Goal: Register for event/course

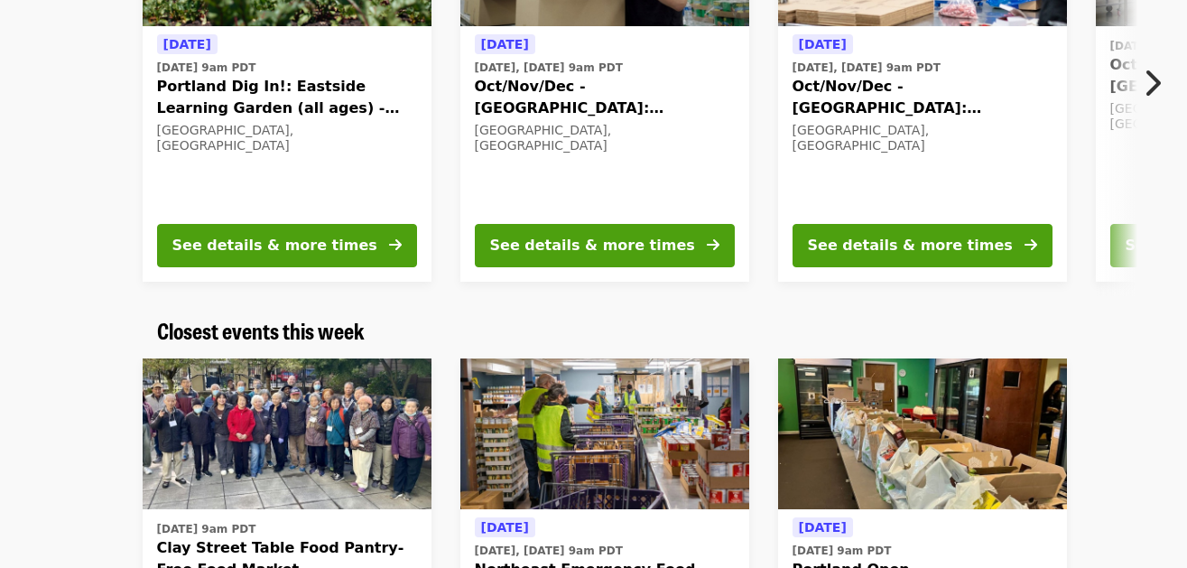
scroll to position [272, 0]
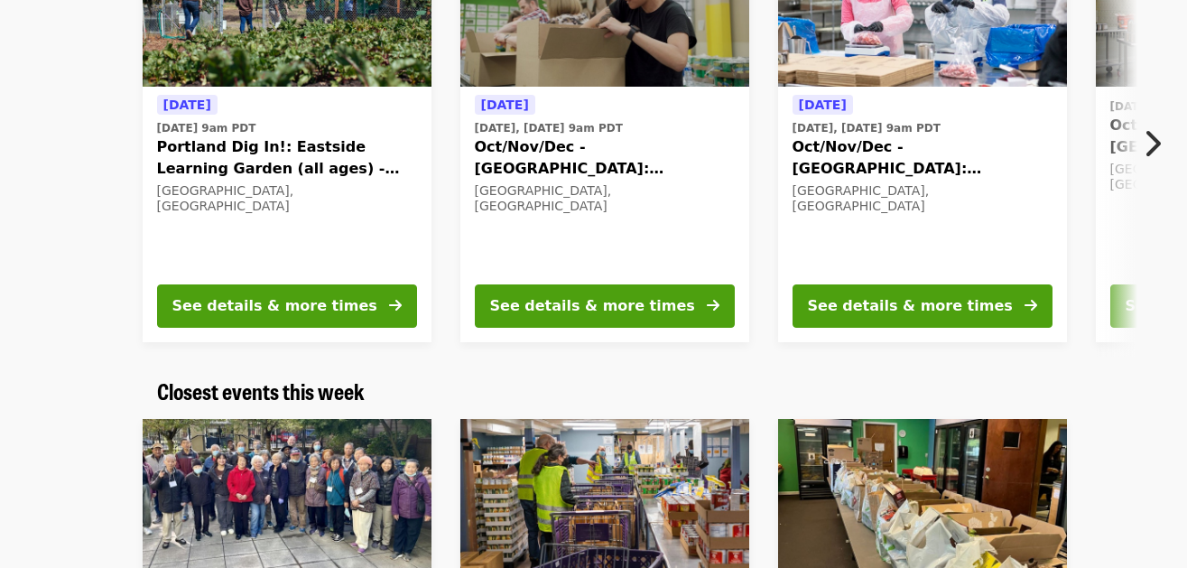
click at [1149, 151] on icon "chevron-right icon" at bounding box center [1152, 143] width 18 height 34
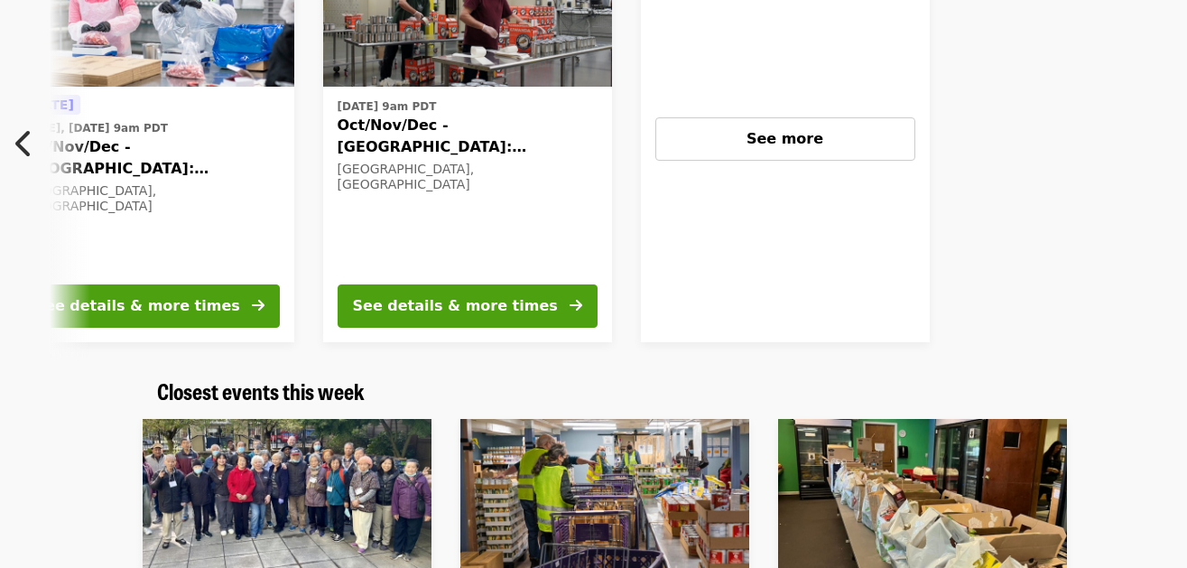
scroll to position [0, 790]
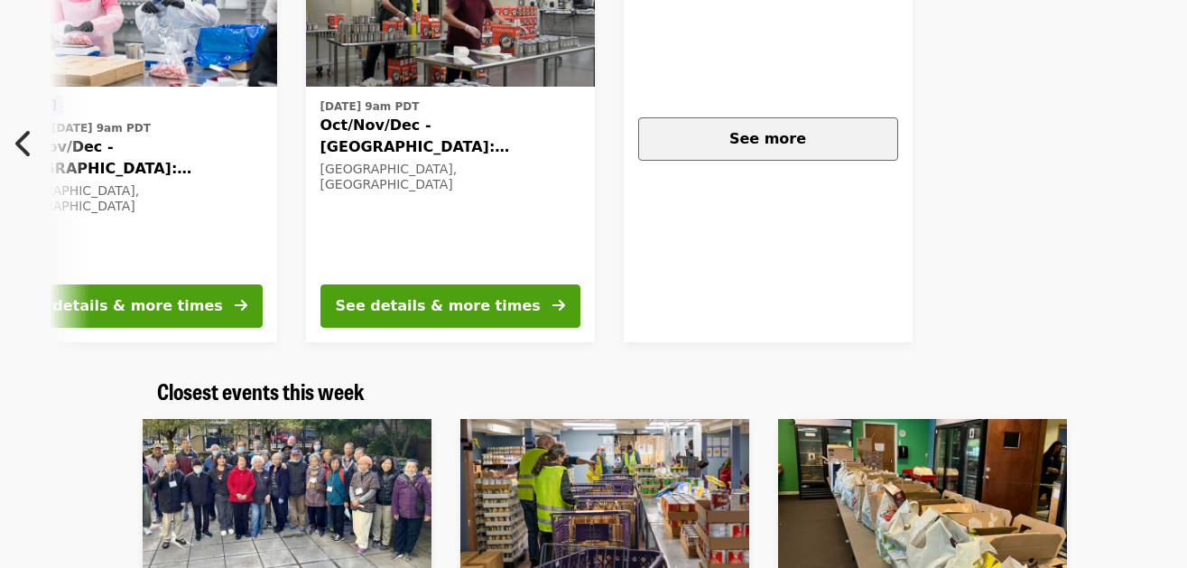
click at [850, 144] on div "See more" at bounding box center [768, 139] width 229 height 22
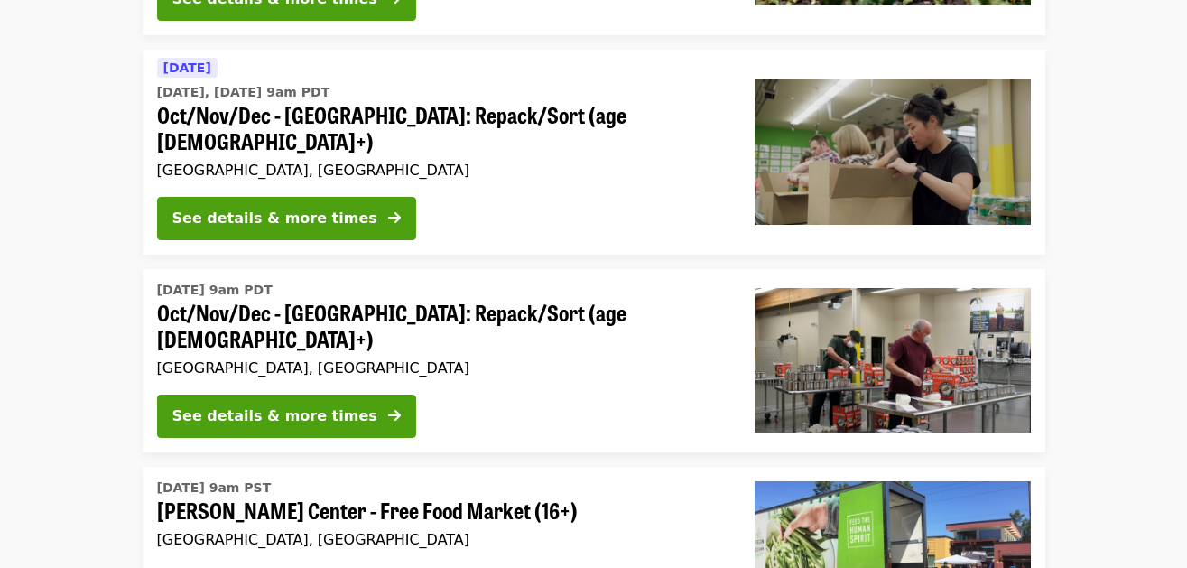
scroll to position [2555, 0]
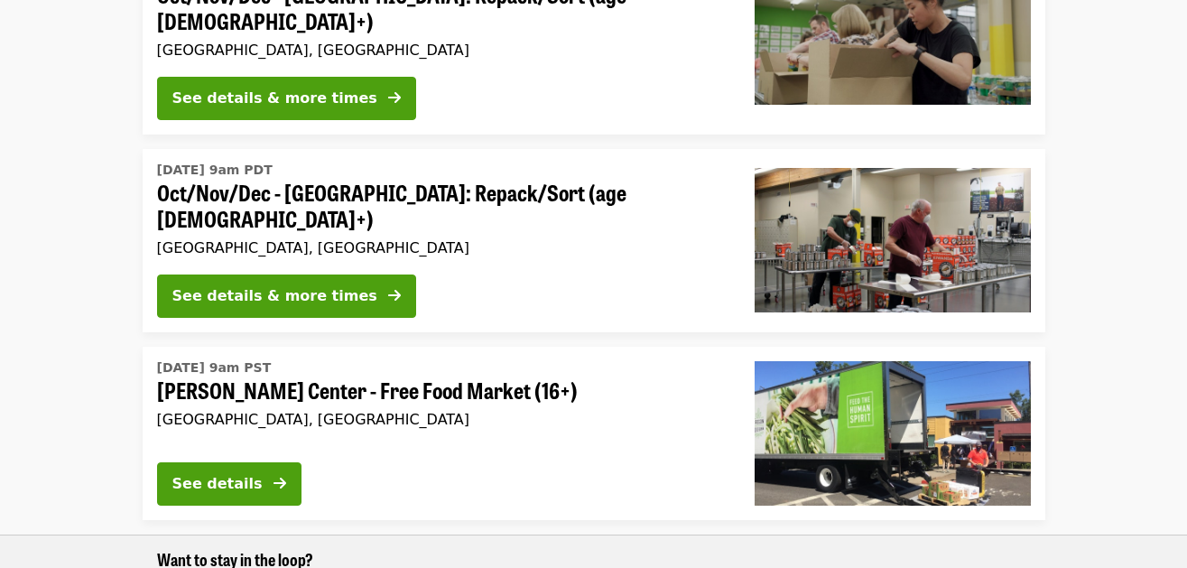
click at [400, 377] on span "Ortiz Center - Free Food Market (16+)" at bounding box center [441, 390] width 569 height 26
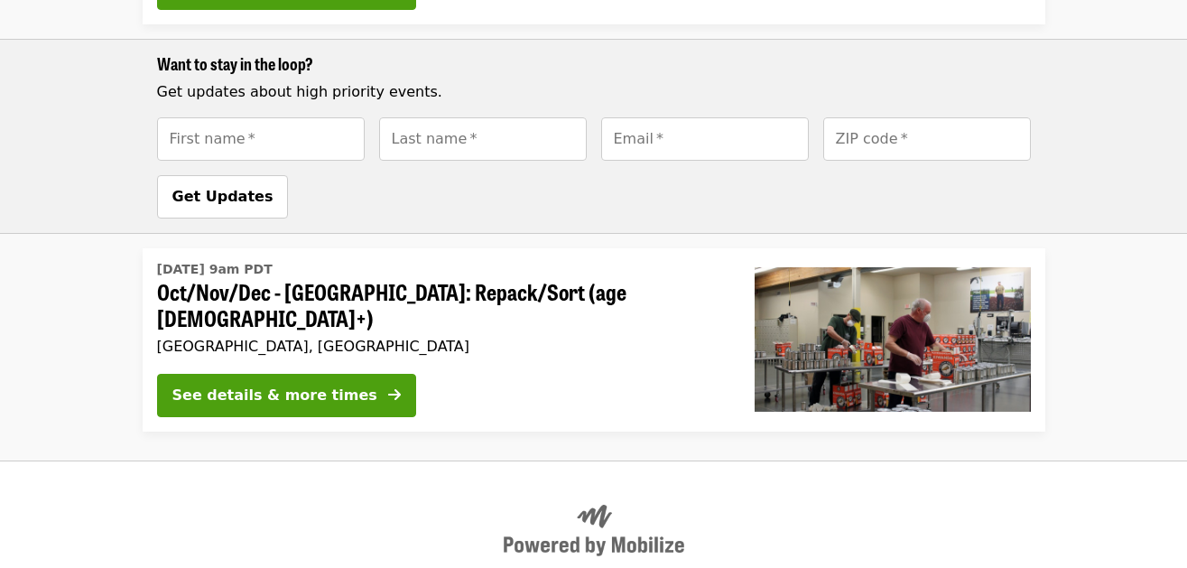
scroll to position [812, 0]
